Goal: Find specific page/section: Find specific page/section

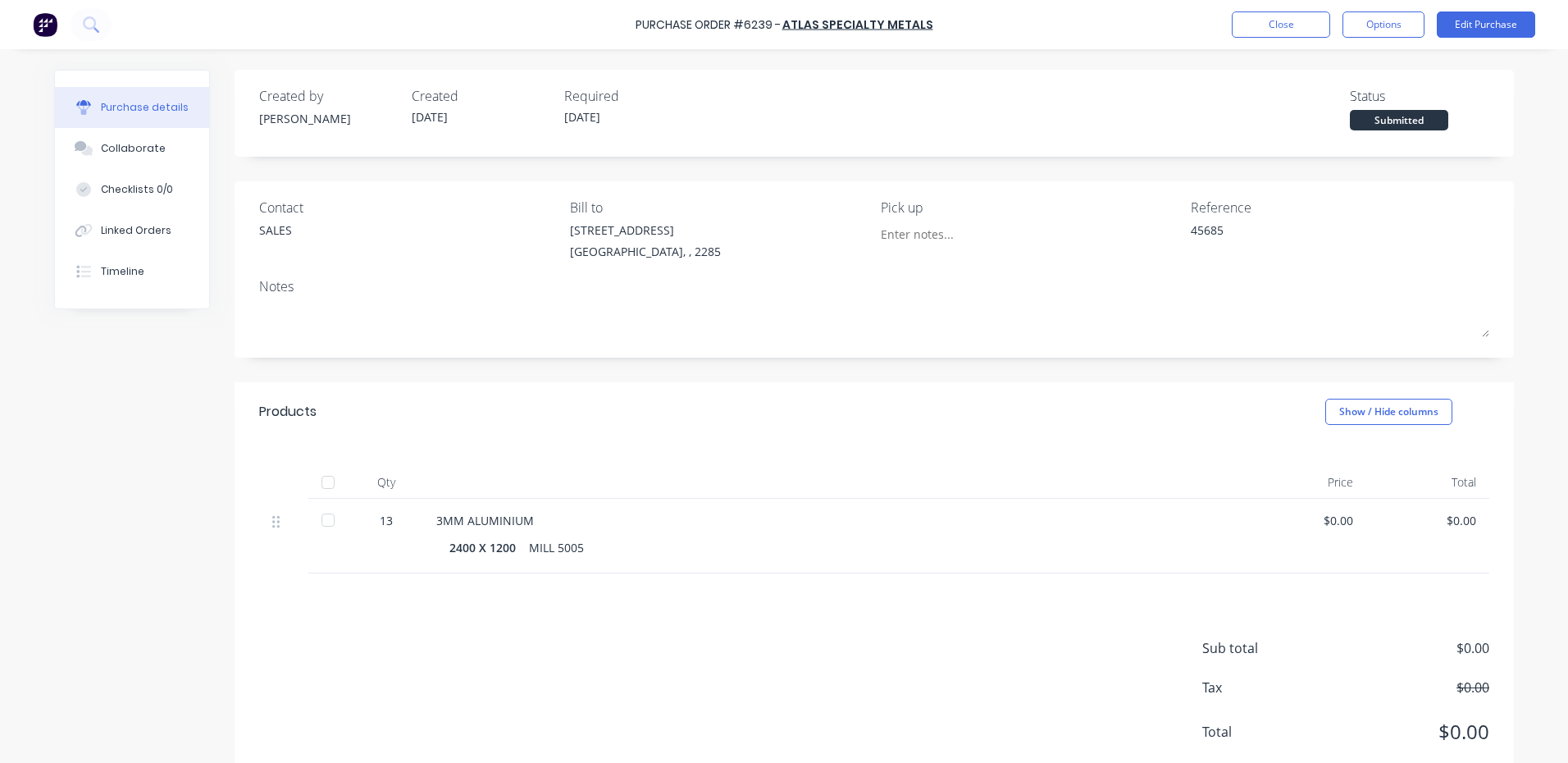
type textarea "x"
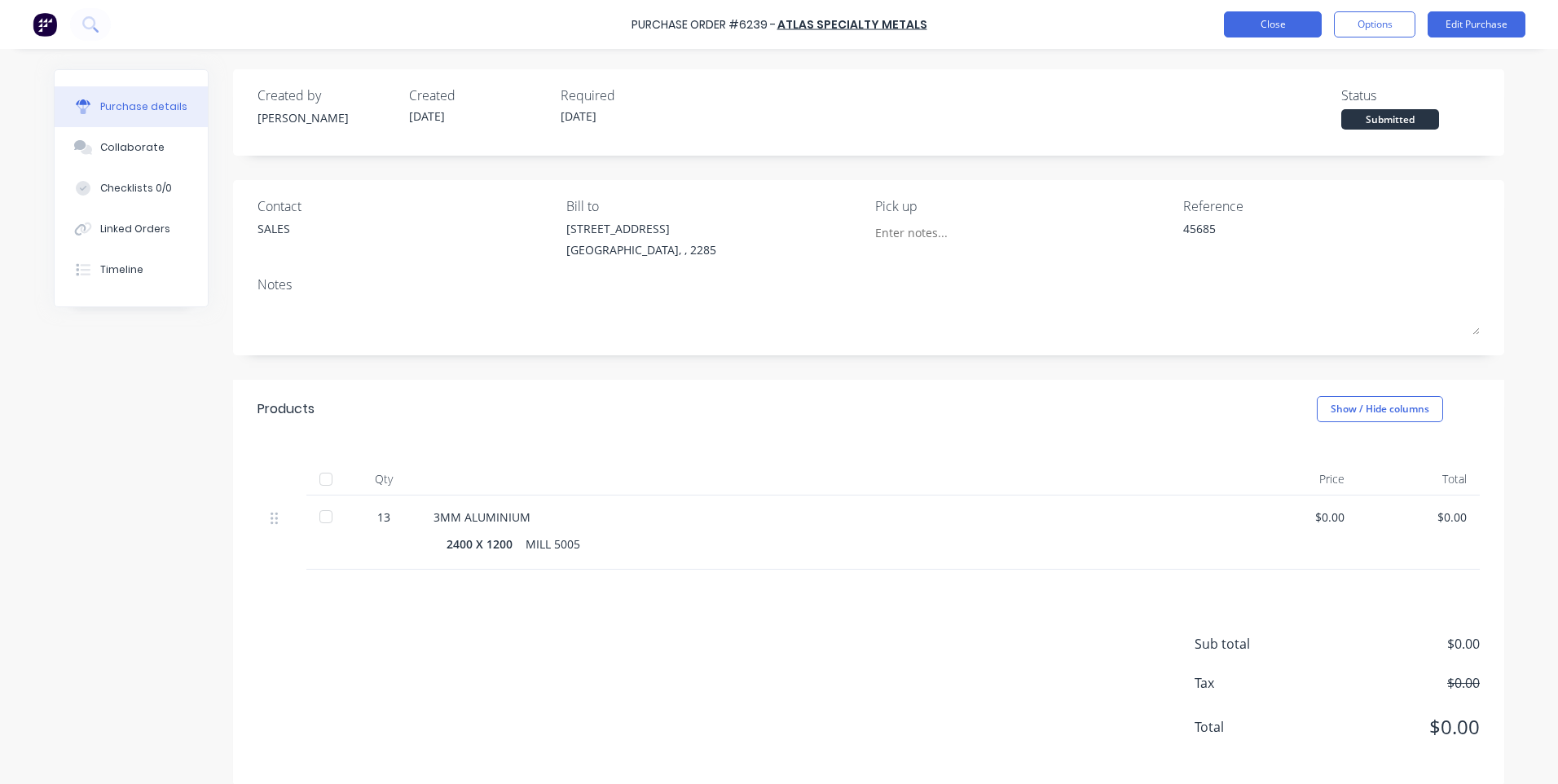
click at [1237, 24] on button "Close" at bounding box center [1273, 24] width 98 height 26
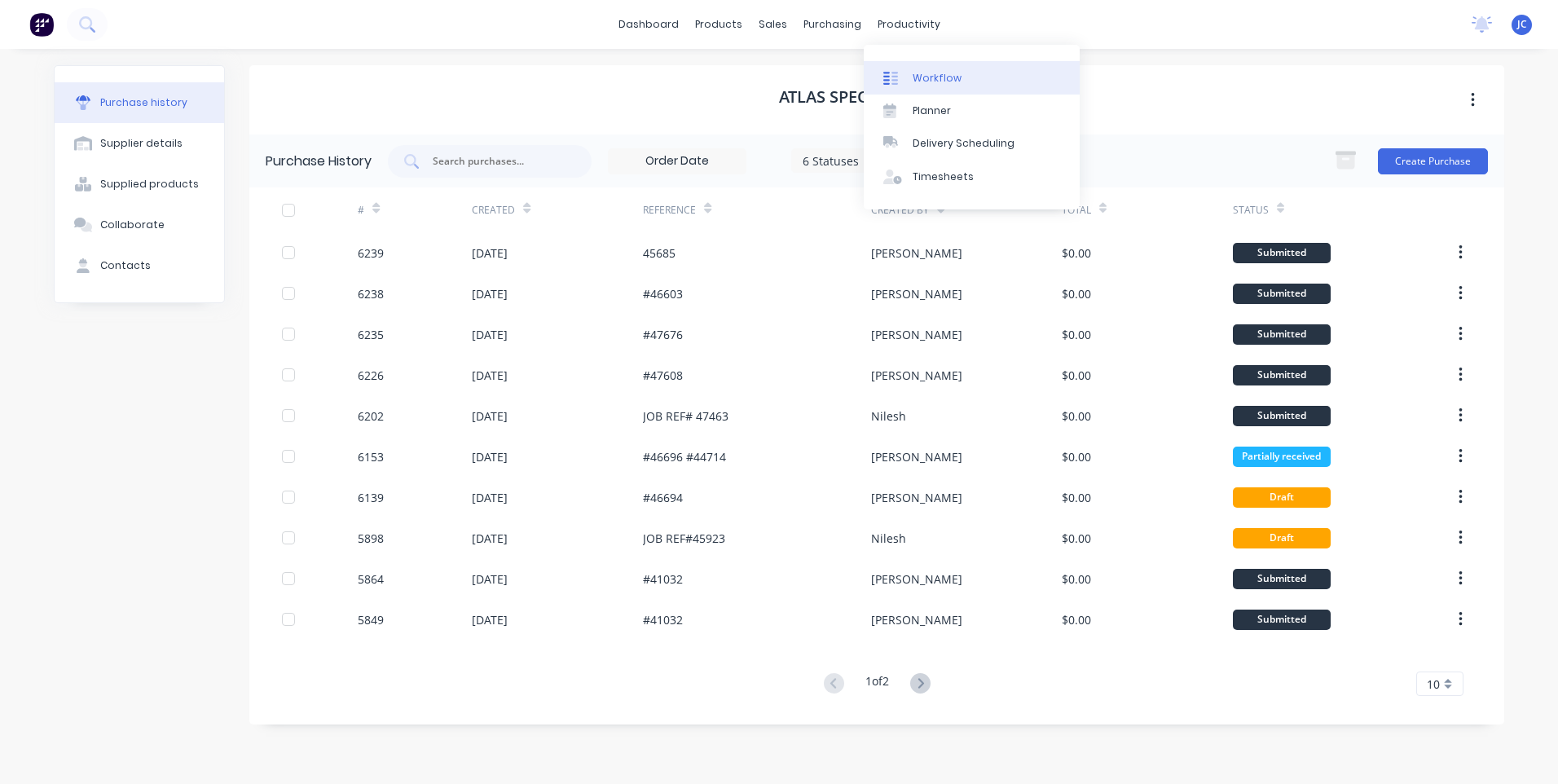
click at [926, 71] on div "Workflow" at bounding box center [936, 78] width 49 height 14
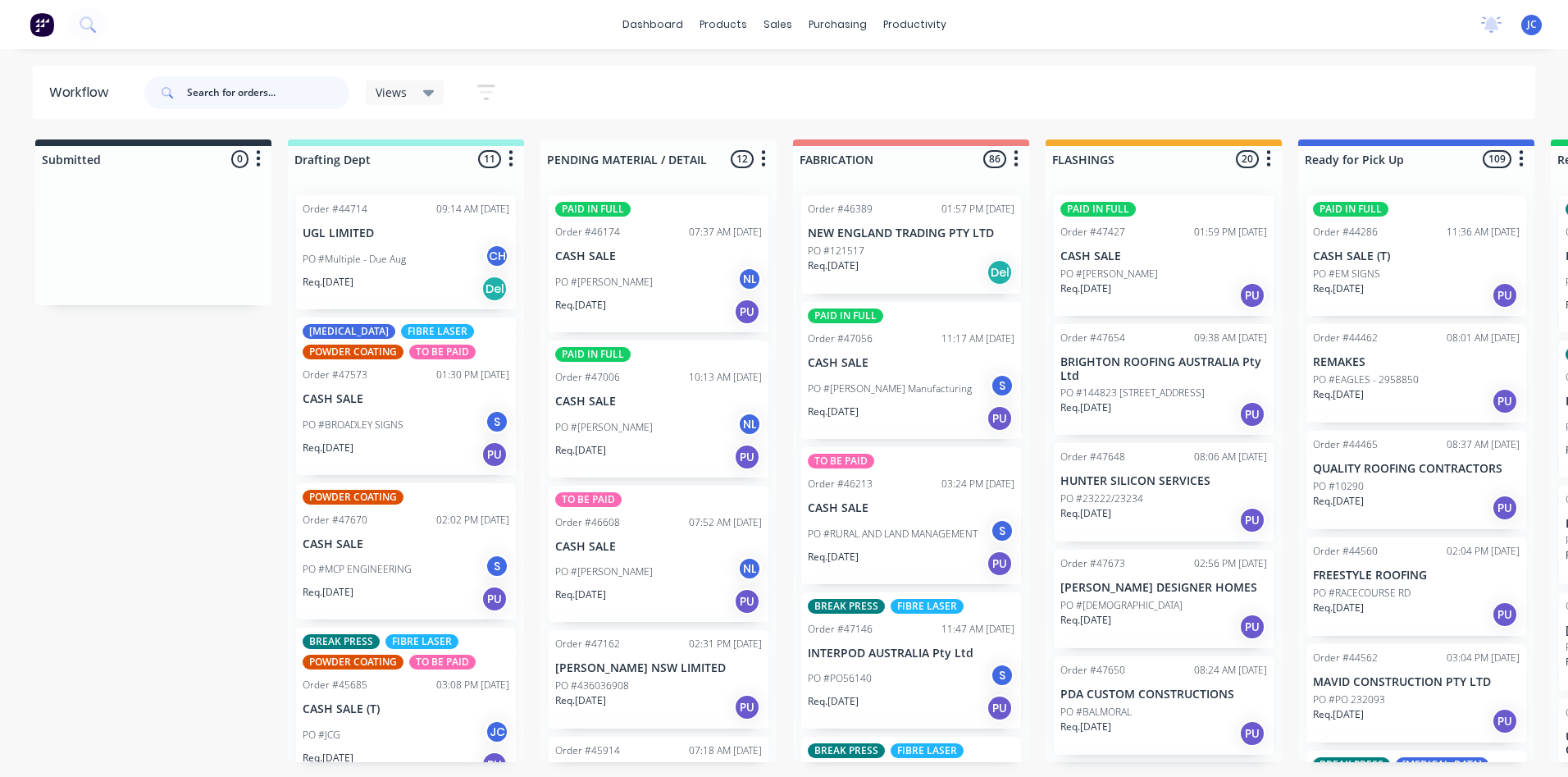
click at [203, 91] on input "text" at bounding box center [268, 92] width 162 height 33
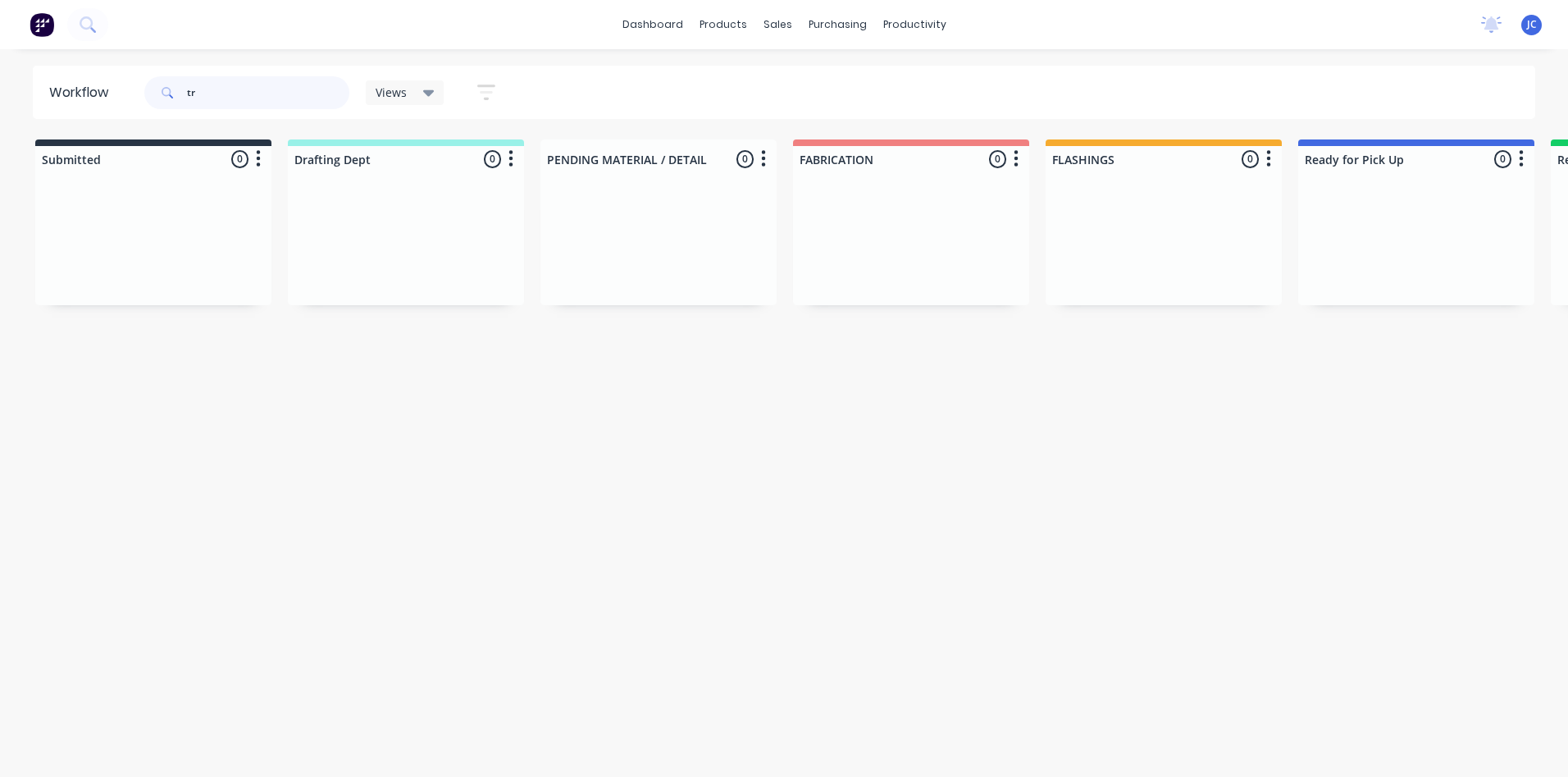
type input "t"
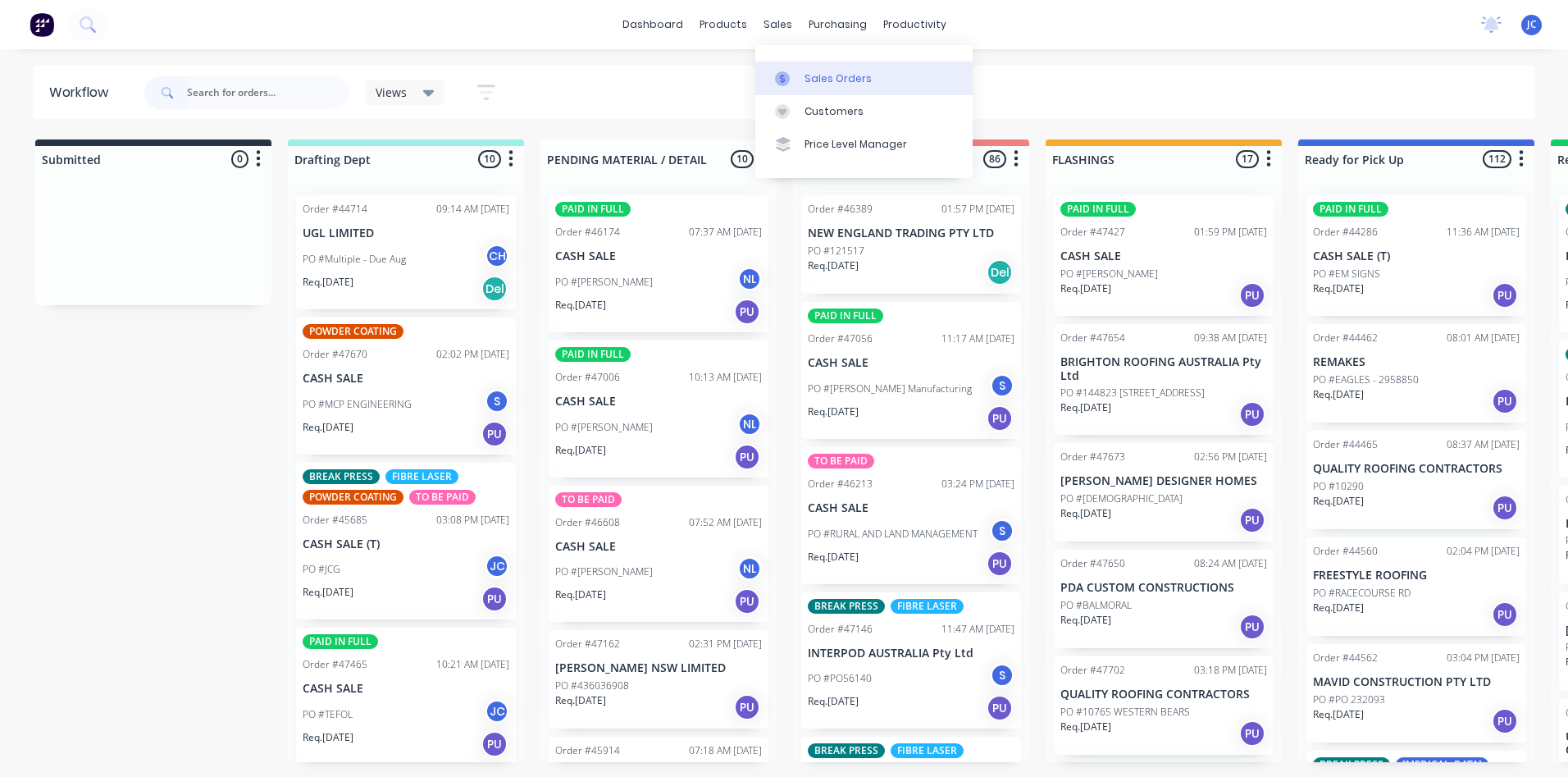
click at [818, 86] on link "Sales Orders" at bounding box center [864, 78] width 217 height 33
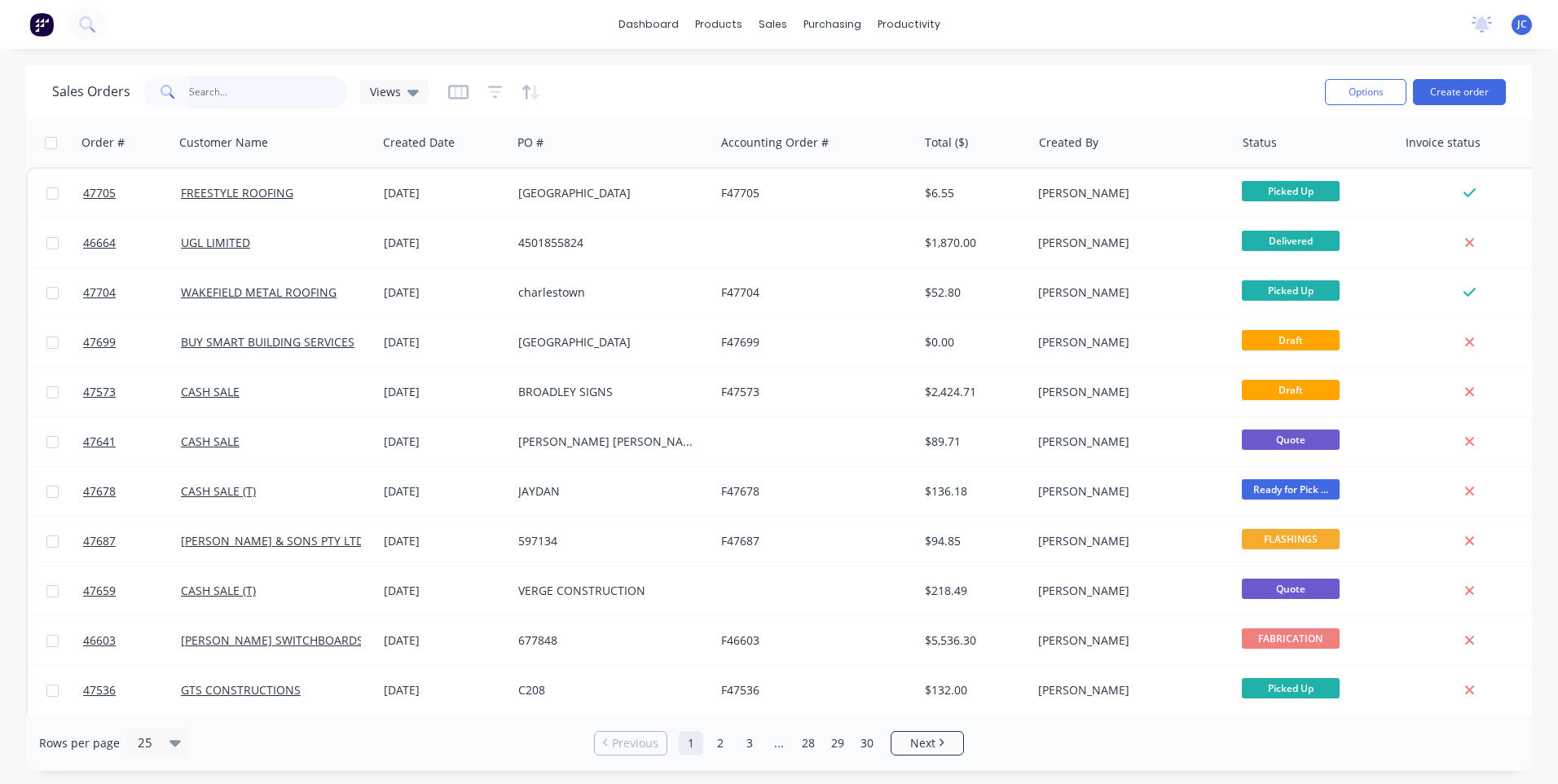
click at [213, 91] on input "text" at bounding box center [269, 92] width 159 height 33
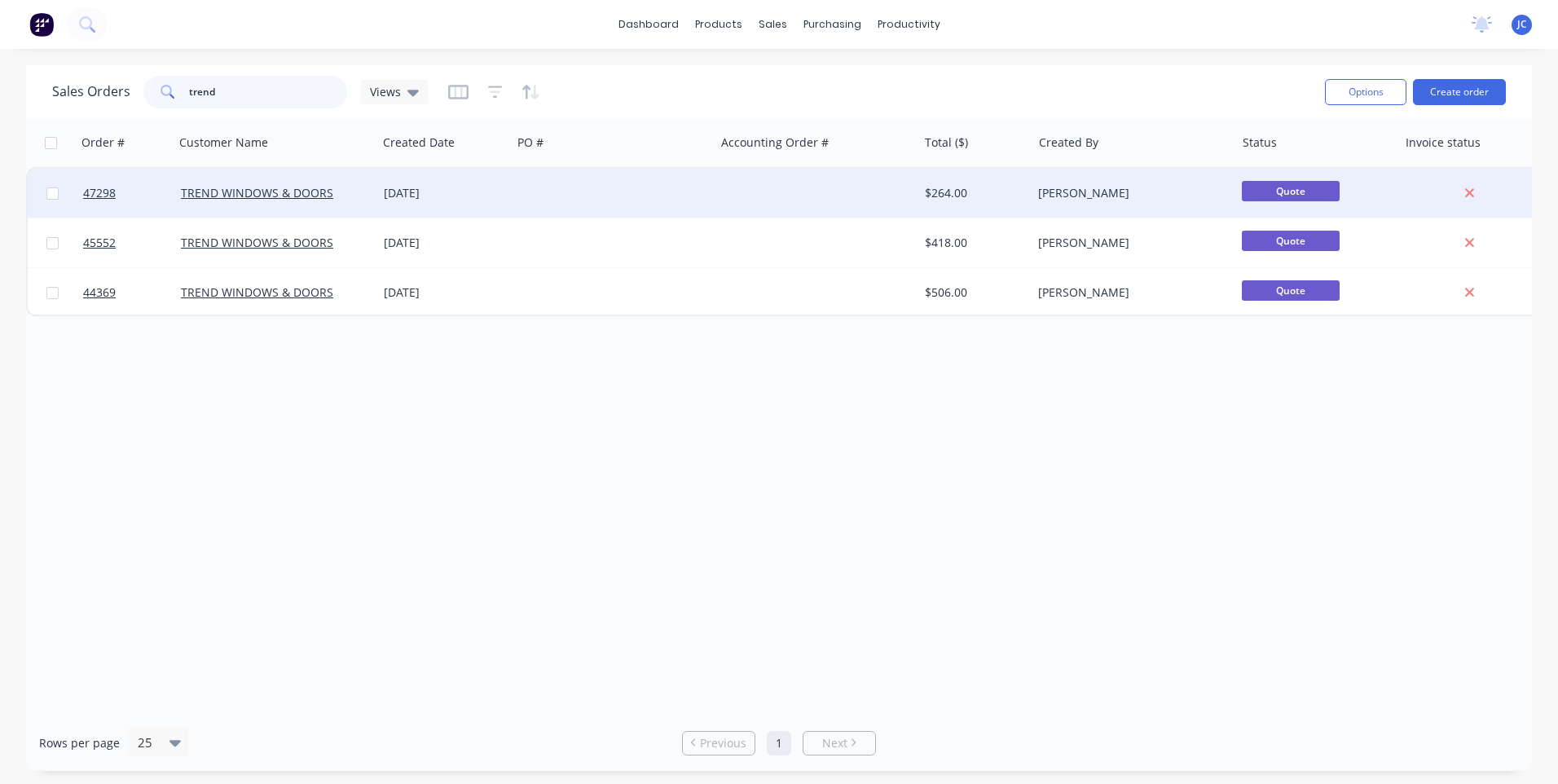
type input "trend"
click at [458, 194] on div "[DATE]" at bounding box center [445, 193] width 122 height 16
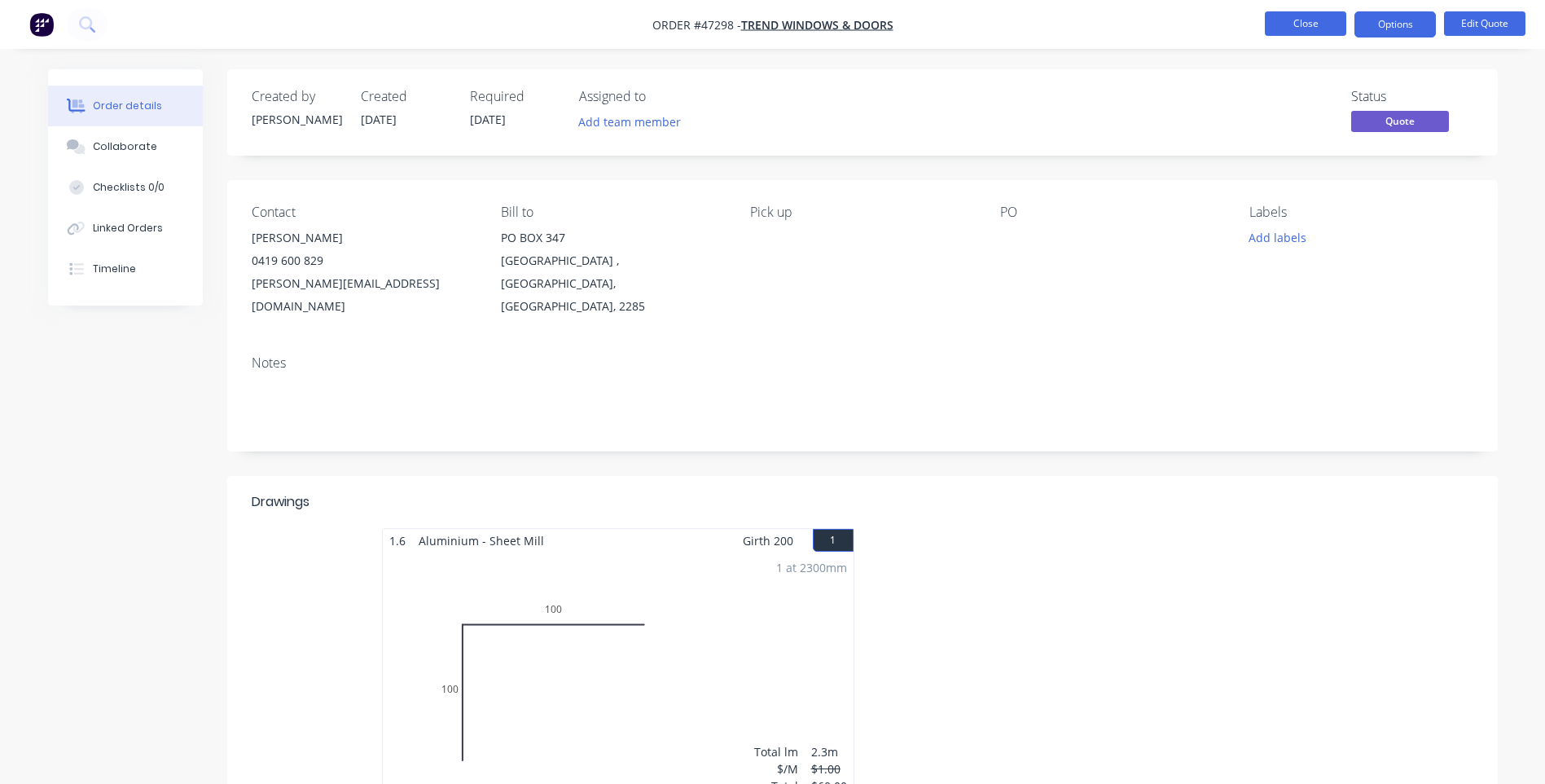
click at [1310, 21] on button "Close" at bounding box center [1306, 23] width 82 height 24
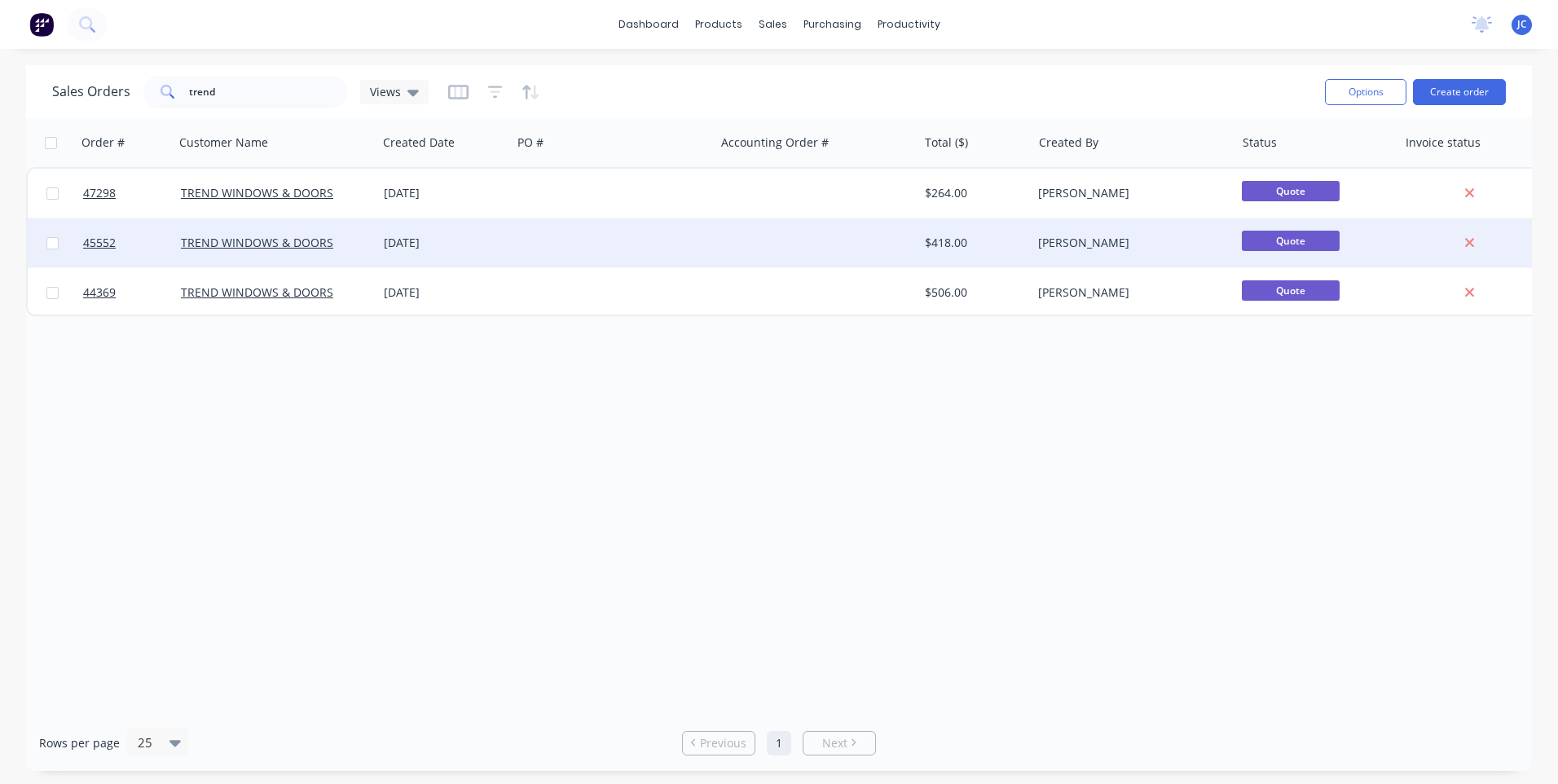
click at [877, 239] on div at bounding box center [816, 243] width 203 height 49
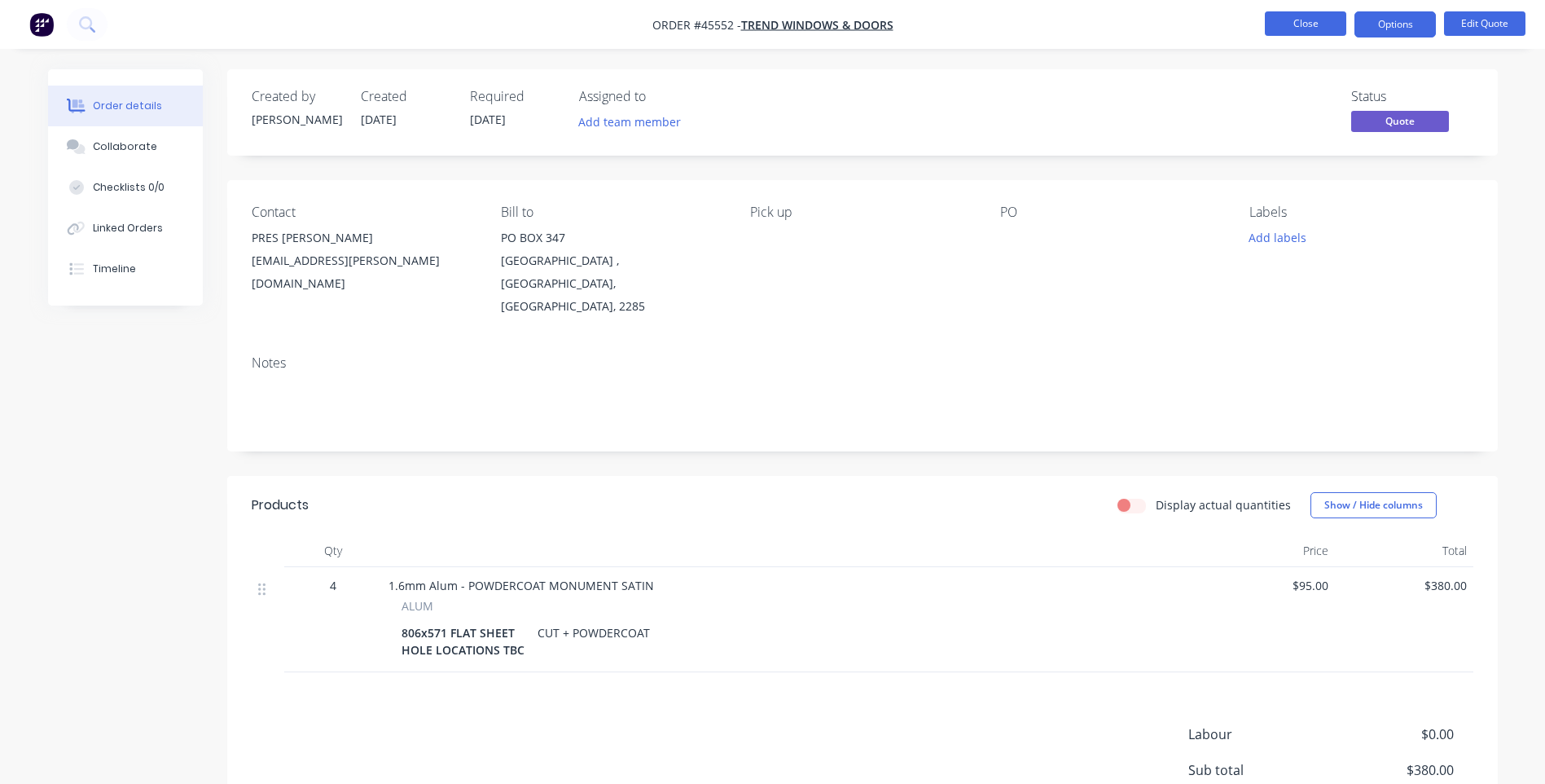
click at [1305, 17] on button "Close" at bounding box center [1306, 23] width 82 height 24
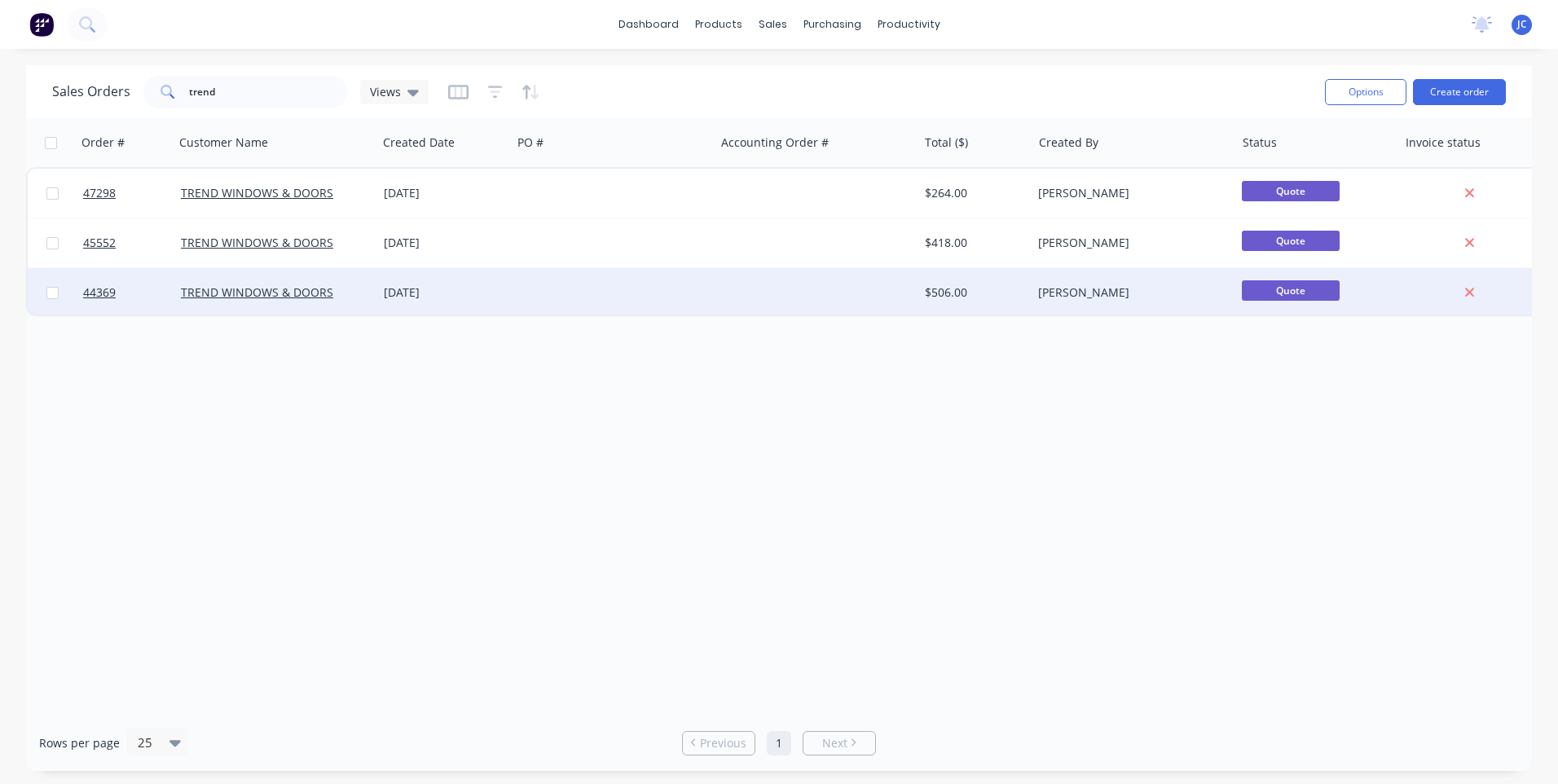
click at [336, 285] on div "TREND WINDOWS & DOORS" at bounding box center [270, 292] width 181 height 16
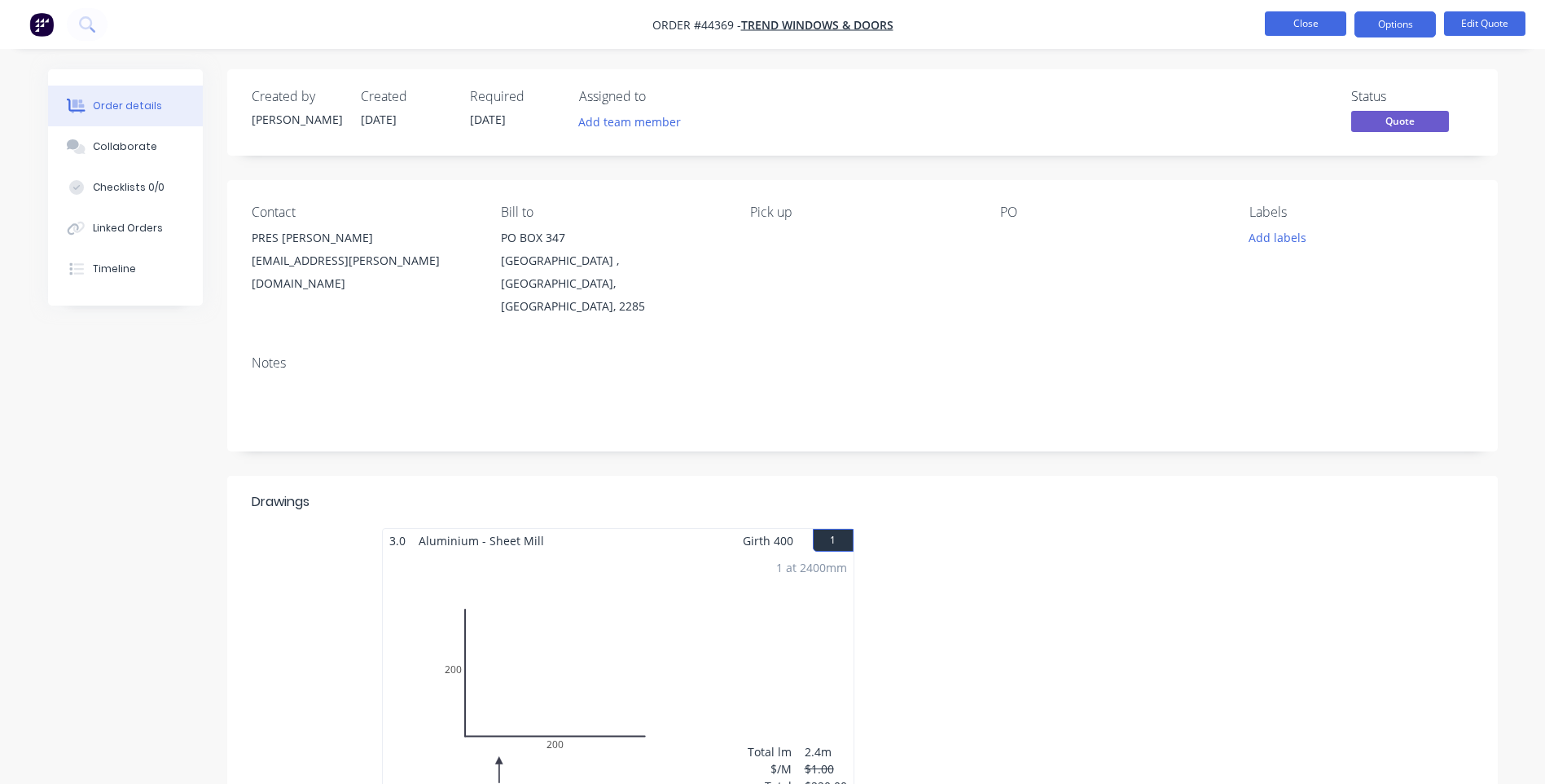
click at [1314, 20] on button "Close" at bounding box center [1306, 23] width 82 height 24
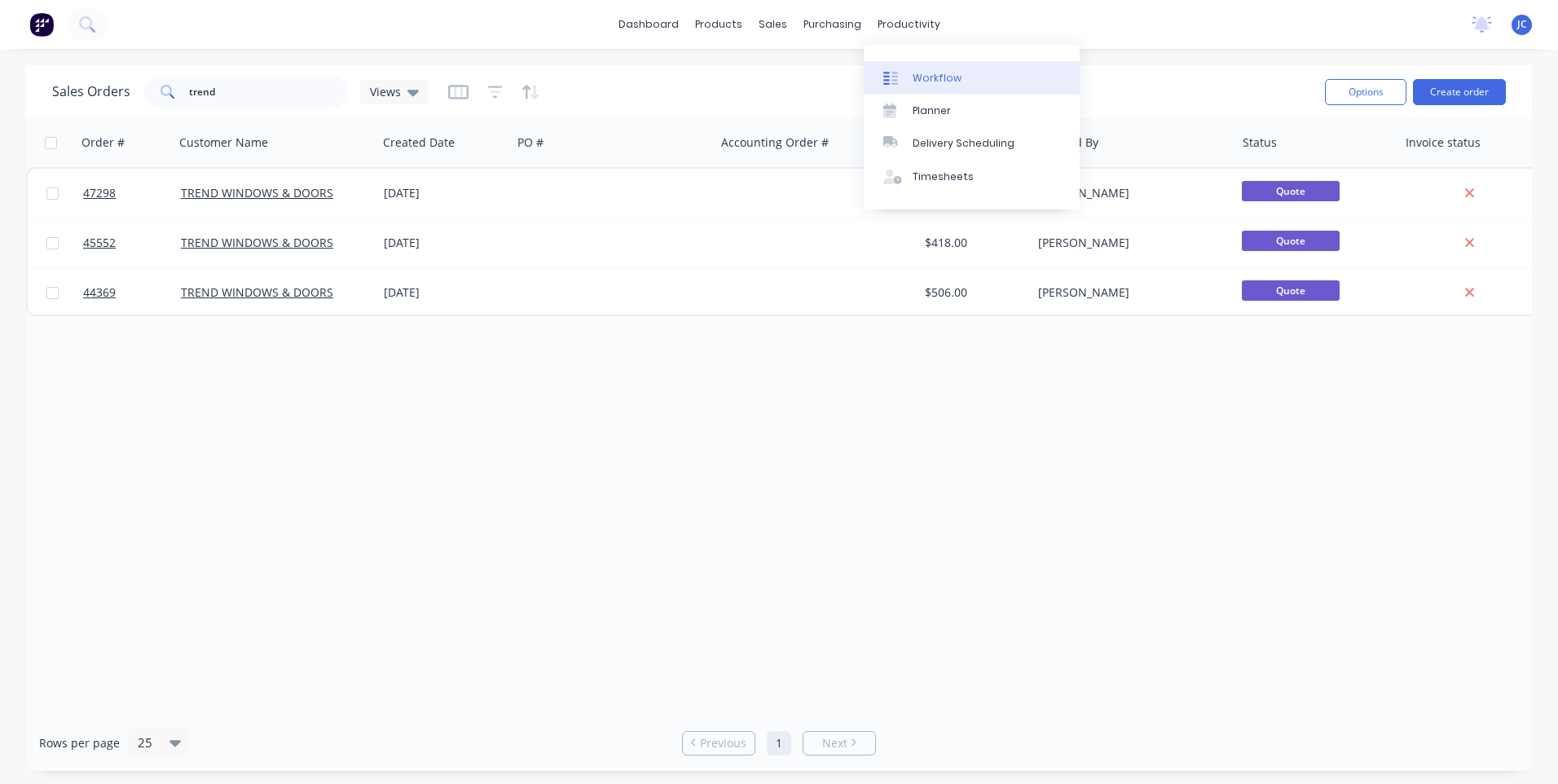
click at [927, 67] on link "Workflow" at bounding box center [971, 77] width 216 height 33
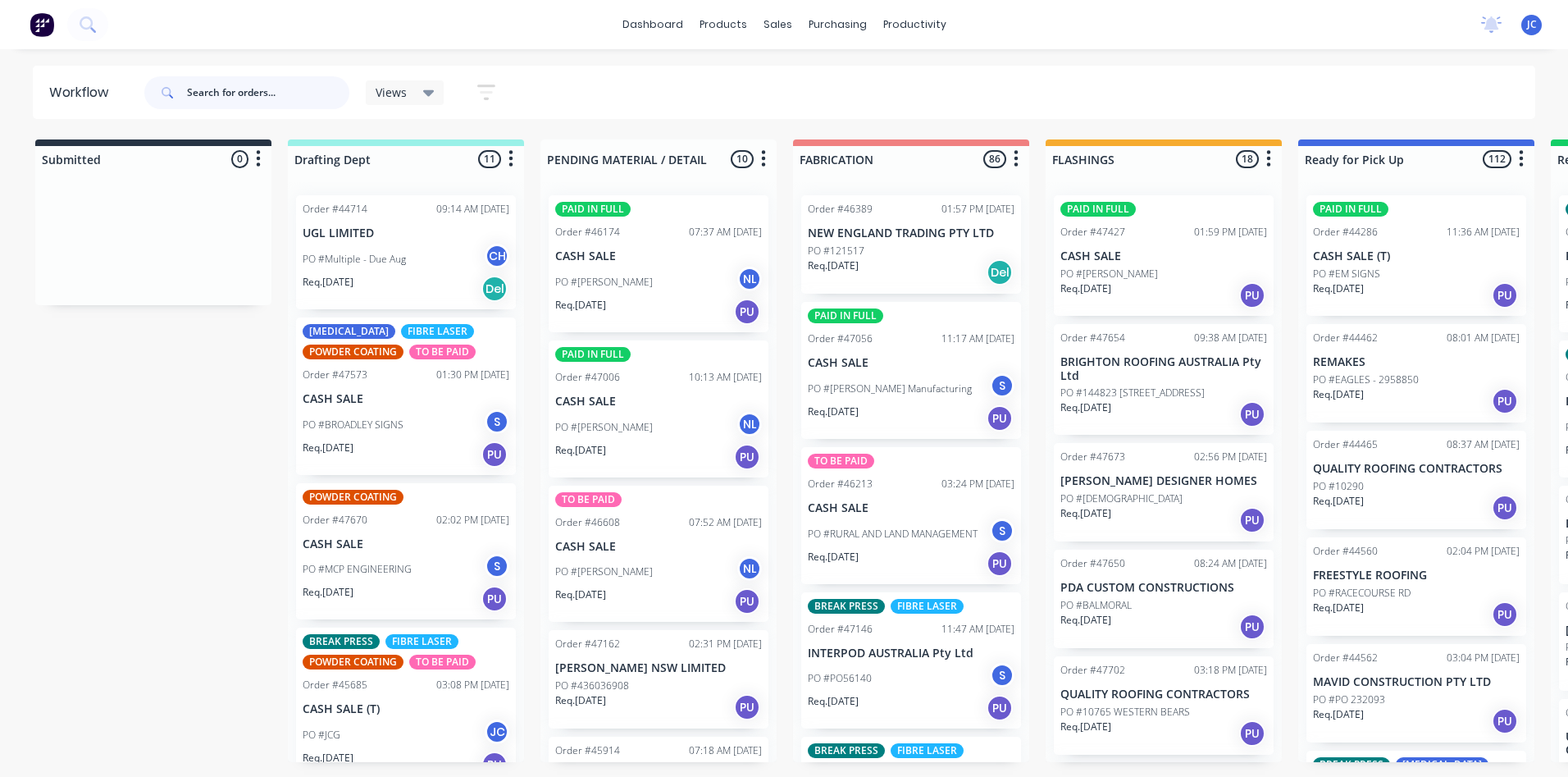
click at [192, 85] on input "text" at bounding box center [268, 92] width 162 height 33
type input "47465"
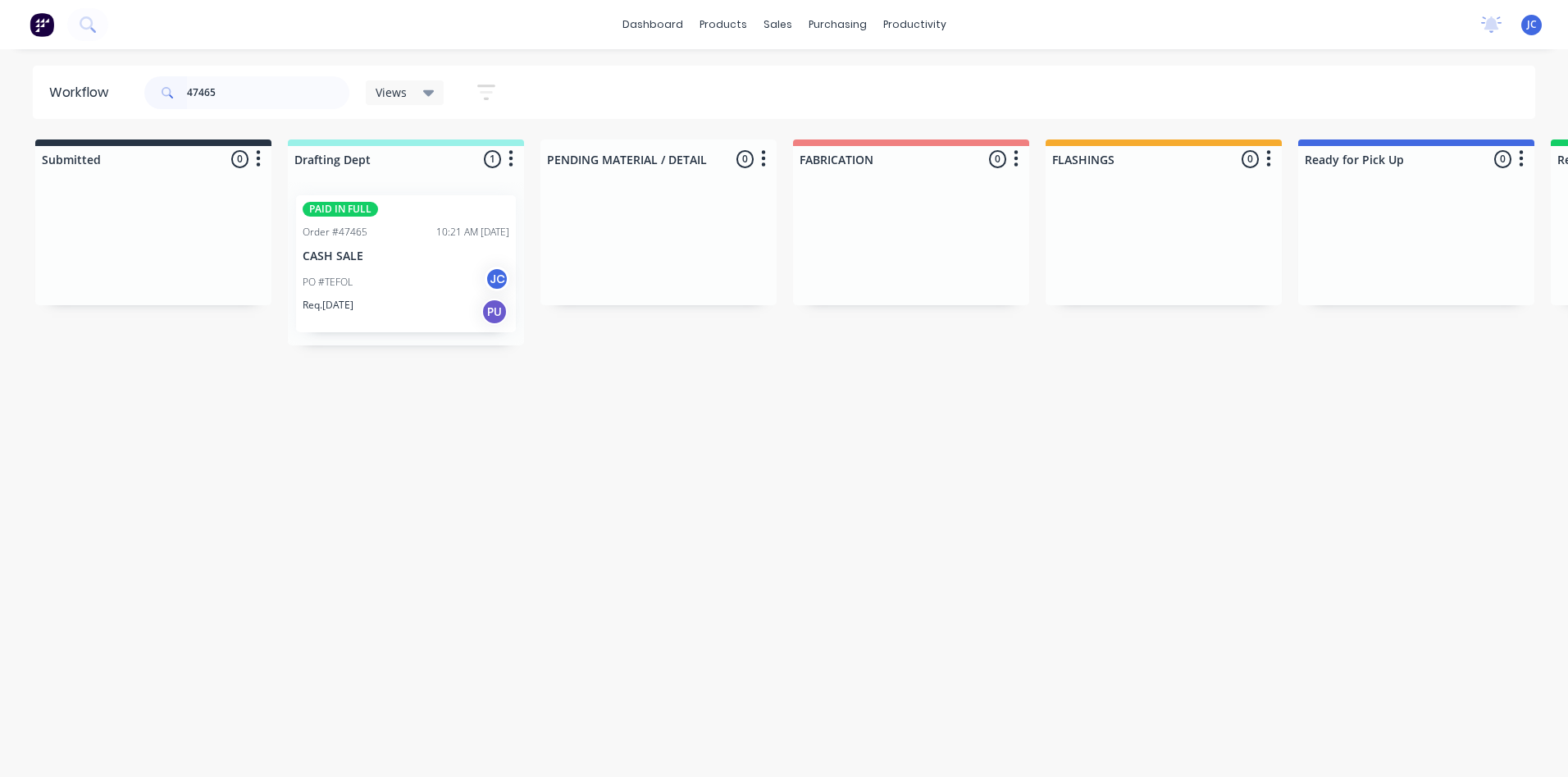
click at [407, 245] on div "PAID IN FULL Order #47465 10:21 AM [DATE] CASH SALE PO #TEFOL JC Req. [DATE] PU" at bounding box center [406, 263] width 220 height 137
